Goal: Information Seeking & Learning: Find specific page/section

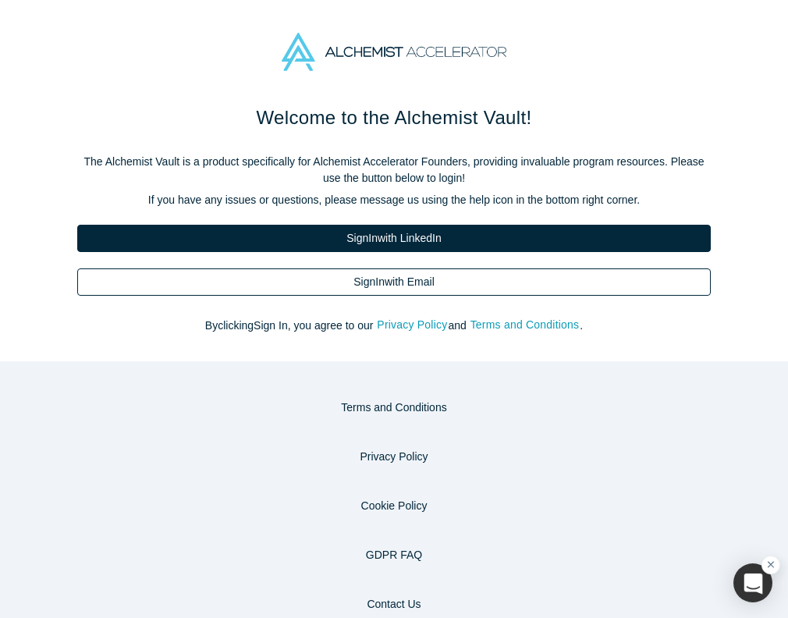
click at [494, 278] on link "Sign In with Email" at bounding box center [394, 281] width 634 height 27
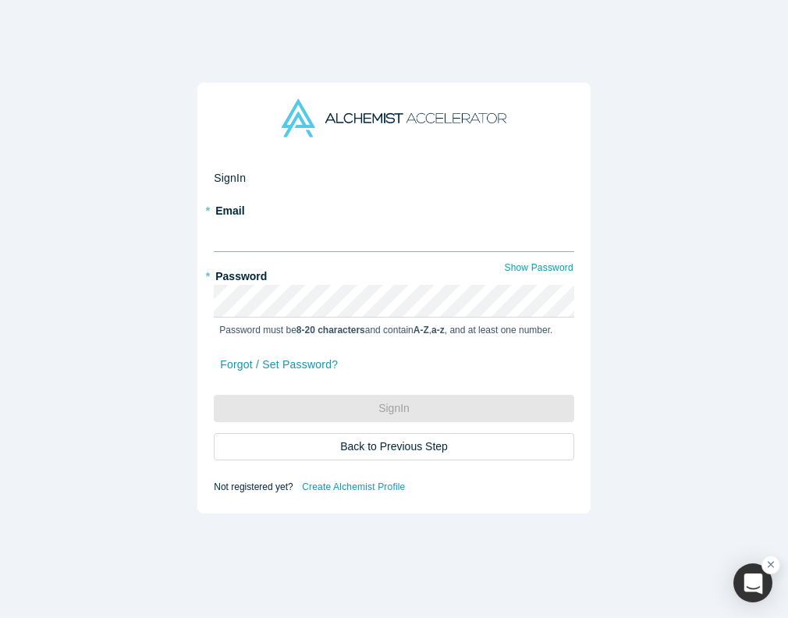
type input "[PERSON_NAME][EMAIL_ADDRESS][DOMAIN_NAME]"
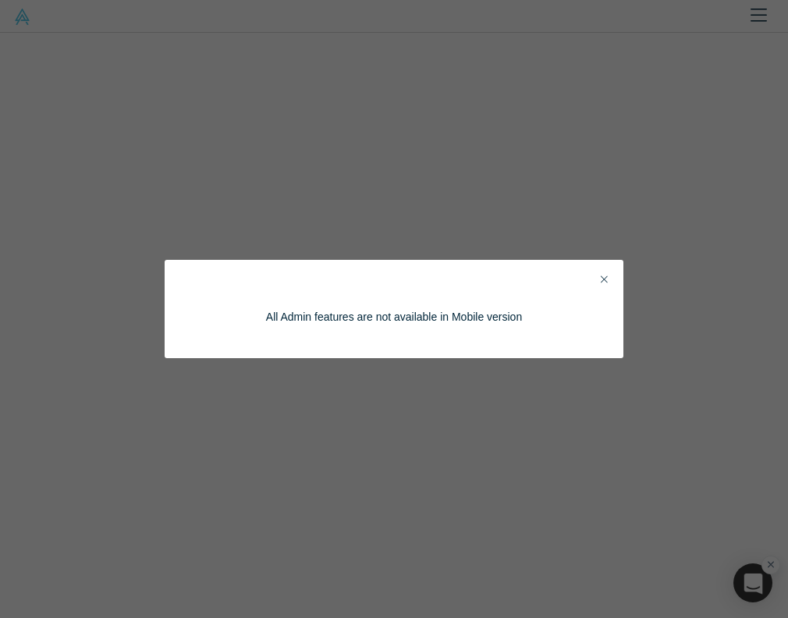
click at [604, 275] on icon "Close" at bounding box center [604, 279] width 7 height 11
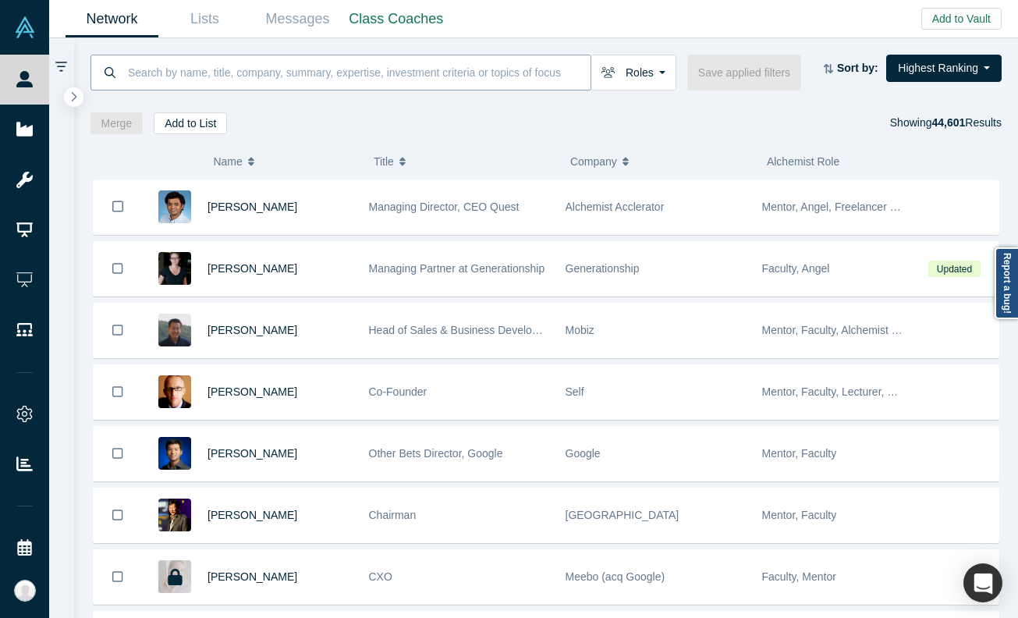
click at [208, 79] on input at bounding box center [358, 72] width 464 height 37
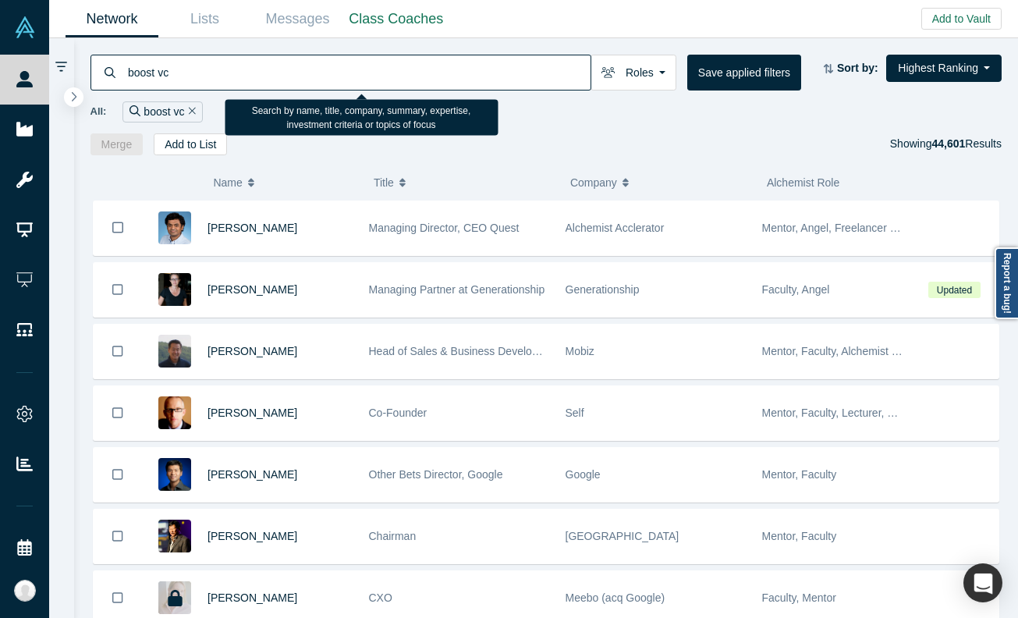
type input "boost vc"
